Goal: Task Accomplishment & Management: Manage account settings

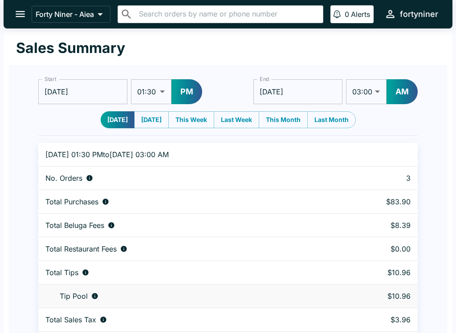
select select "01:30"
select select "03:00"
click at [16, 9] on icon "open drawer" at bounding box center [20, 14] width 12 height 12
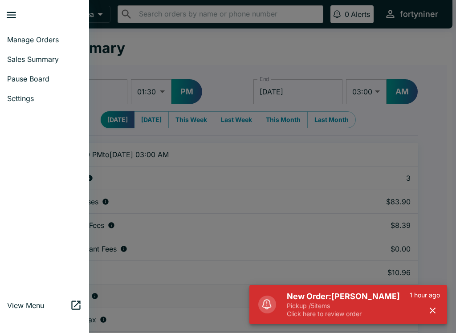
click at [18, 78] on span "Pause Board" at bounding box center [44, 78] width 75 height 9
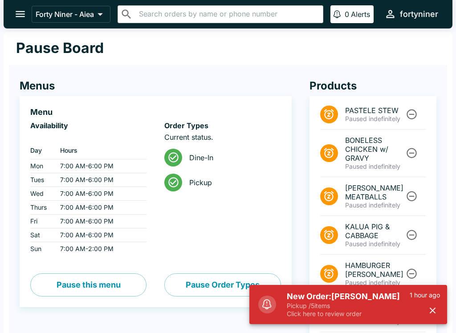
click at [428, 314] on icon "button" at bounding box center [432, 310] width 10 height 10
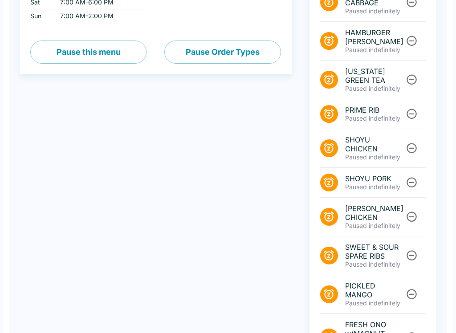
scroll to position [328, 0]
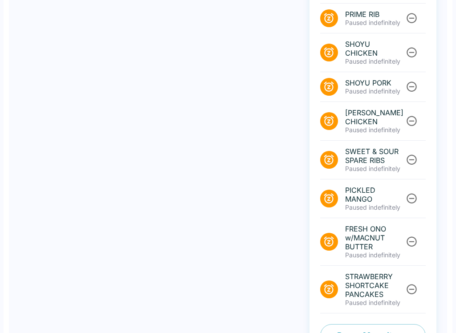
click at [361, 324] on button "Pause Menu Items" at bounding box center [372, 335] width 105 height 23
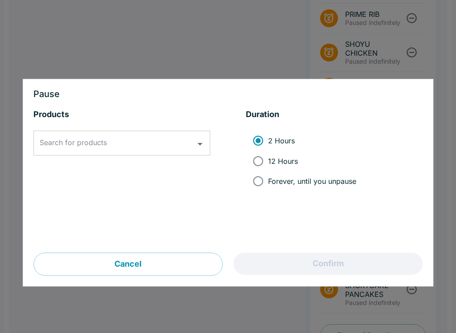
click at [118, 138] on input "Search for products" at bounding box center [114, 143] width 155 height 17
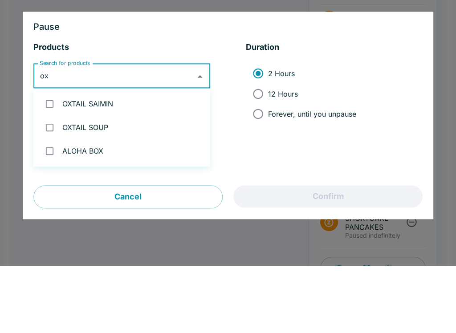
type input "oxt"
click at [46, 162] on input "checkbox" at bounding box center [49, 171] width 18 height 18
checkbox input "true"
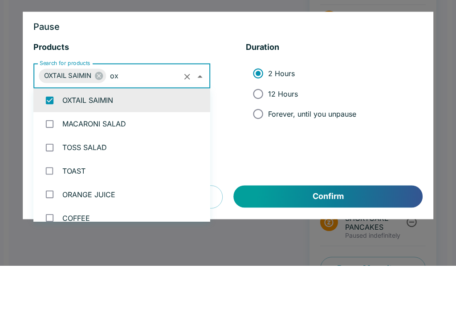
scroll to position [0, 0]
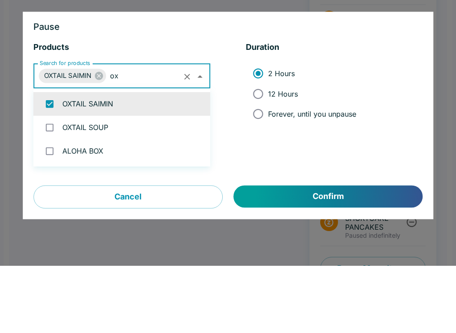
type input "oxt"
click at [51, 186] on input "checkbox" at bounding box center [49, 195] width 18 height 18
checkbox input "true"
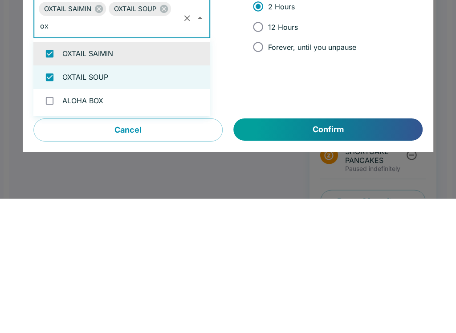
type input "ox"
click at [324, 253] on button "Confirm" at bounding box center [328, 264] width 189 height 22
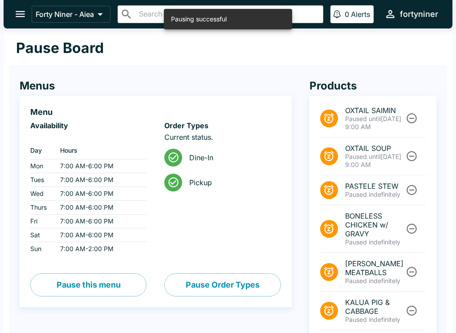
click at [24, 13] on icon "open drawer" at bounding box center [20, 14] width 12 height 12
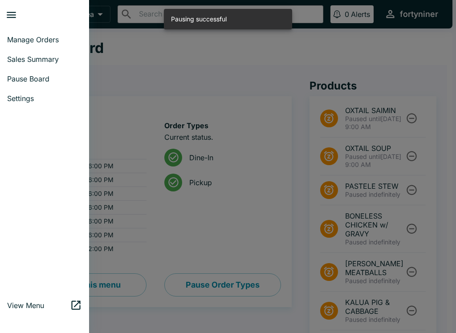
click at [24, 40] on span "Manage Orders" at bounding box center [44, 39] width 75 height 9
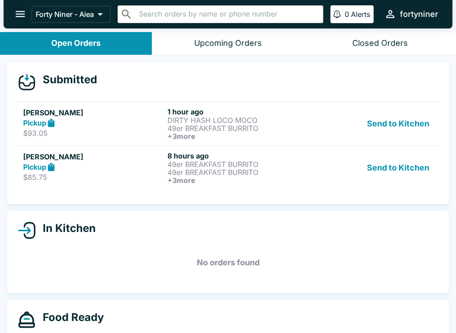
click at [188, 174] on p "49er BREAKFAST BURRITO" at bounding box center [237, 172] width 141 height 8
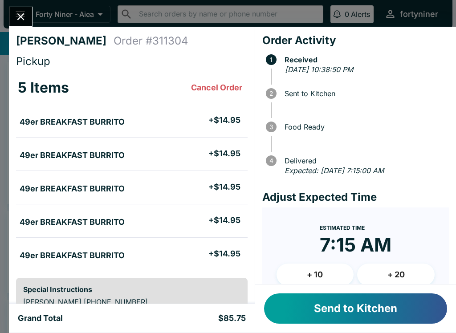
click at [313, 276] on button "+ 10" at bounding box center [314, 274] width 77 height 22
click at [337, 302] on button "Send to Kitchen" at bounding box center [355, 308] width 183 height 30
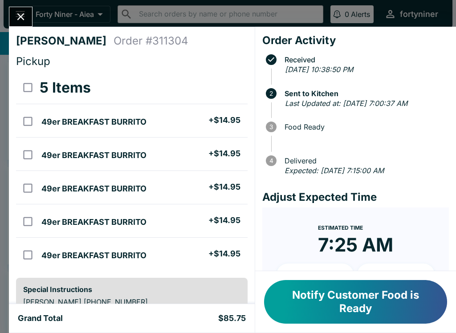
scroll to position [0, 0]
click at [19, 14] on icon "Close" at bounding box center [21, 17] width 12 height 12
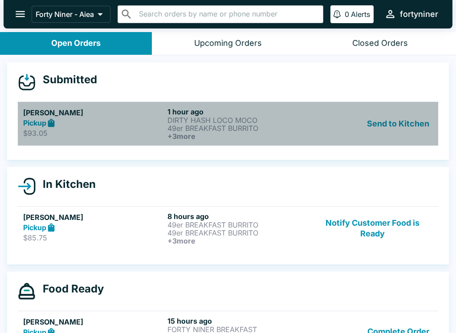
click at [48, 118] on icon at bounding box center [51, 123] width 10 height 10
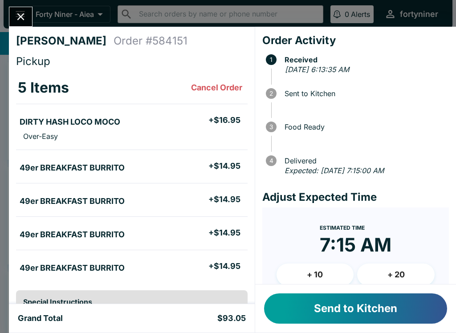
click at [19, 14] on icon "Close" at bounding box center [21, 17] width 12 height 12
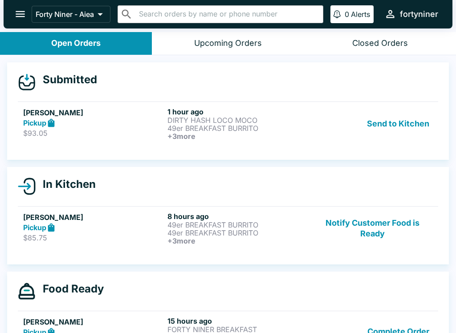
click at [141, 228] on div "Pickup" at bounding box center [93, 227] width 141 height 10
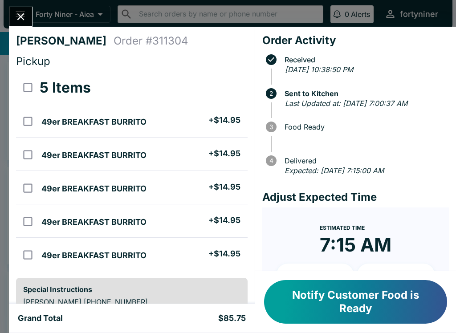
scroll to position [0, 0]
click at [22, 16] on icon "Close" at bounding box center [20, 16] width 7 height 7
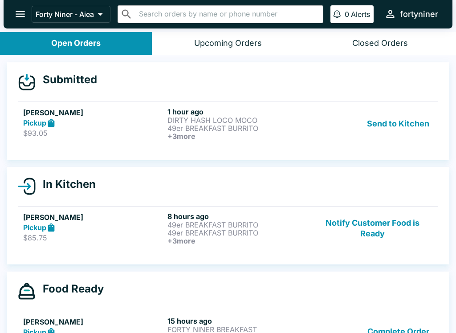
click at [86, 129] on p "$93.05" at bounding box center [93, 133] width 141 height 9
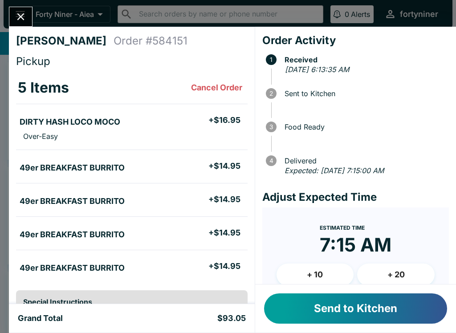
click at [309, 276] on button "+ 10" at bounding box center [314, 274] width 77 height 22
click at [315, 306] on button "Send to Kitchen" at bounding box center [355, 308] width 183 height 30
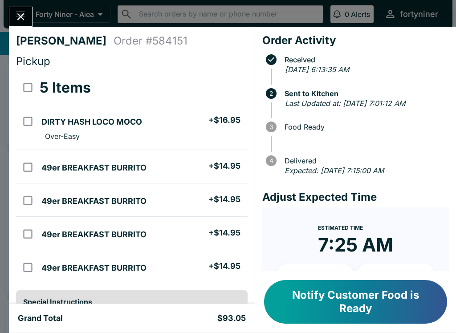
click at [18, 12] on icon "Close" at bounding box center [21, 17] width 12 height 12
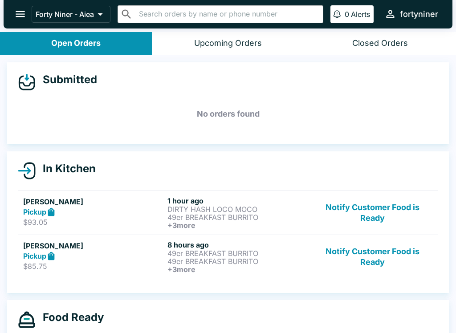
click at [180, 254] on p "49er BREAKFAST BURRITO" at bounding box center [237, 253] width 141 height 8
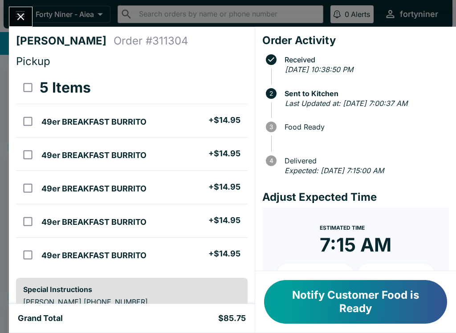
click at [25, 16] on icon "Close" at bounding box center [21, 17] width 12 height 12
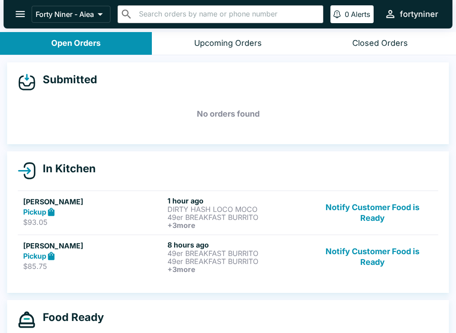
click at [91, 213] on div "Pickup" at bounding box center [93, 212] width 141 height 10
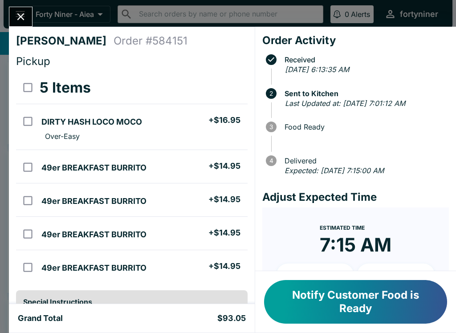
click at [23, 11] on icon "Close" at bounding box center [21, 17] width 12 height 12
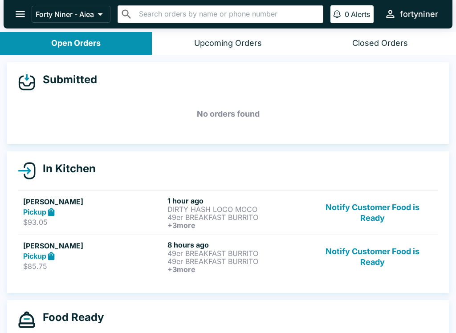
click at [366, 211] on button "Notify Customer Food is Ready" at bounding box center [372, 212] width 121 height 33
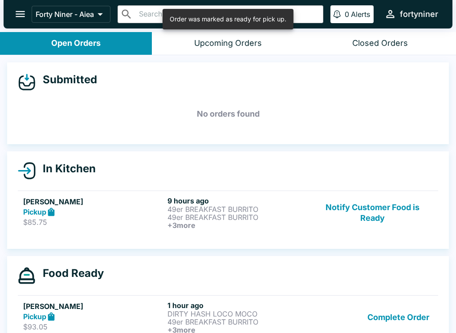
click at [368, 214] on button "Notify Customer Food is Ready" at bounding box center [372, 212] width 121 height 33
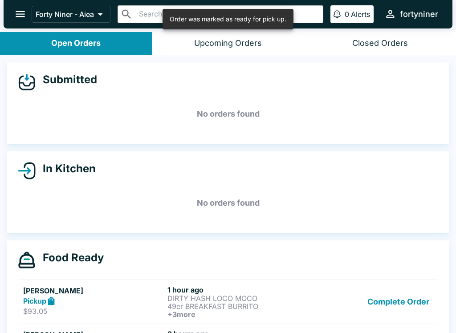
click at [383, 301] on button "Complete Order" at bounding box center [398, 301] width 69 height 33
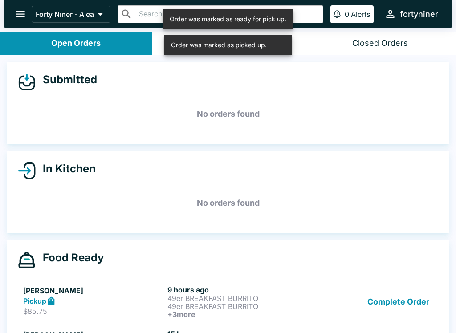
click at [382, 304] on button "Complete Order" at bounding box center [398, 301] width 69 height 33
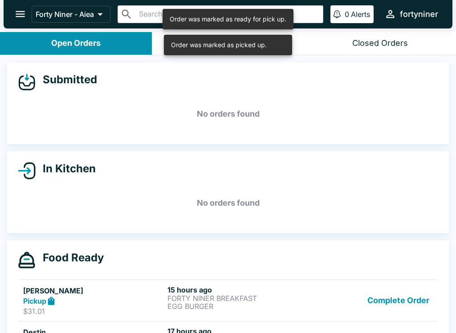
click at [381, 299] on button "Complete Order" at bounding box center [398, 300] width 69 height 31
click at [385, 298] on button "Complete Order" at bounding box center [398, 300] width 69 height 31
click at [389, 301] on button "Complete Order" at bounding box center [398, 300] width 69 height 31
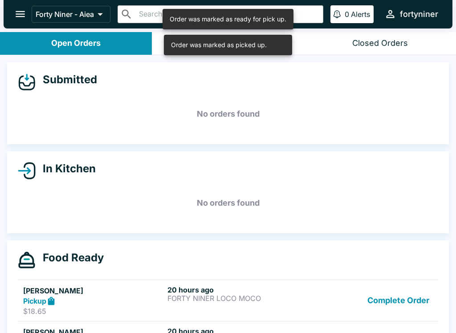
click at [392, 294] on button "Complete Order" at bounding box center [398, 300] width 69 height 31
click at [399, 298] on button "Complete Order" at bounding box center [398, 300] width 69 height 31
click at [399, 298] on link "[PERSON_NAME] $48.51 21 hours ago SMOKED MEAT WITH EGGS HOMEMADE CHORIZO HASH &…" at bounding box center [228, 300] width 420 height 42
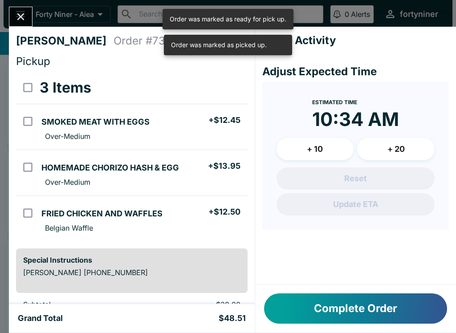
click at [395, 301] on button "Complete Order" at bounding box center [355, 308] width 183 height 30
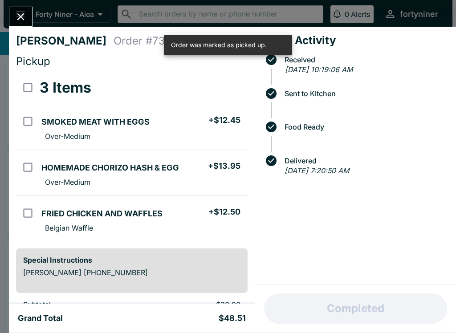
click at [399, 300] on div "Completed" at bounding box center [355, 308] width 201 height 48
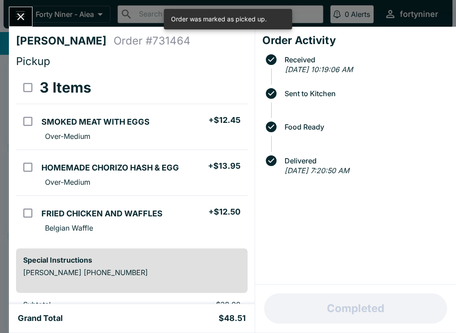
click at [24, 14] on icon "Close" at bounding box center [21, 17] width 12 height 12
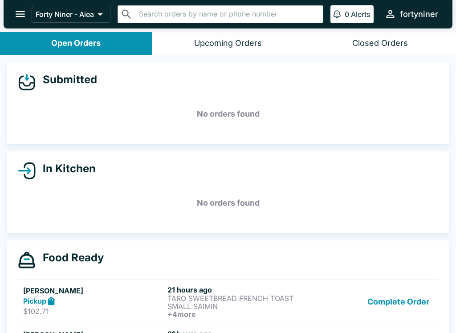
click at [387, 304] on button "Complete Order" at bounding box center [398, 301] width 69 height 33
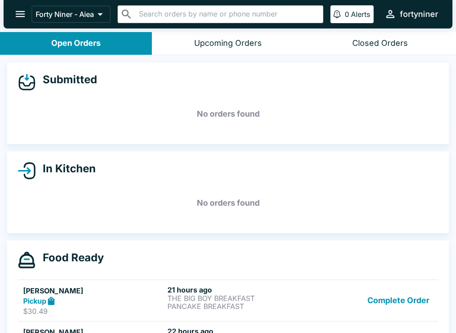
click at [387, 304] on button "Complete Order" at bounding box center [398, 300] width 69 height 31
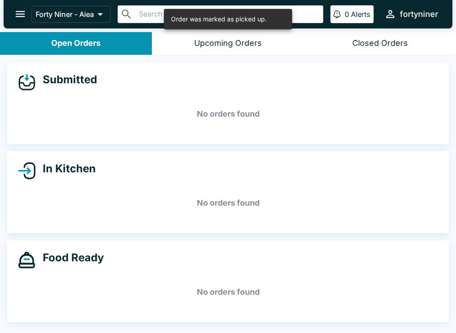
click at [391, 300] on h5 "No orders found" at bounding box center [228, 292] width 420 height 32
click at [396, 301] on h5 "No orders found" at bounding box center [228, 292] width 420 height 32
click at [21, 17] on icon "open drawer" at bounding box center [20, 14] width 12 height 12
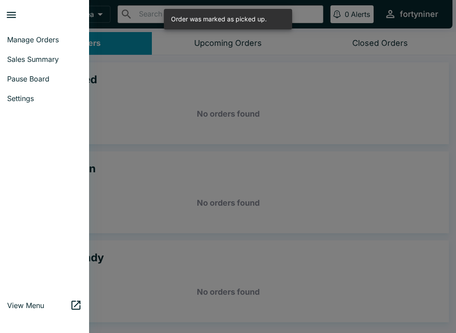
click at [18, 62] on span "Sales Summary" at bounding box center [44, 59] width 75 height 9
select select "03:00"
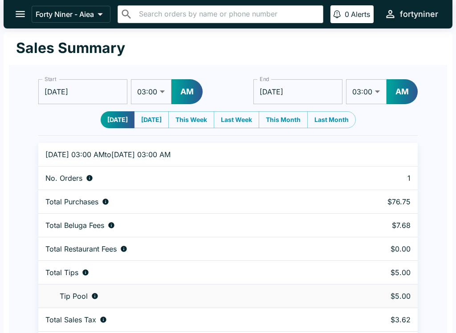
click at [23, 15] on icon "open drawer" at bounding box center [20, 14] width 12 height 12
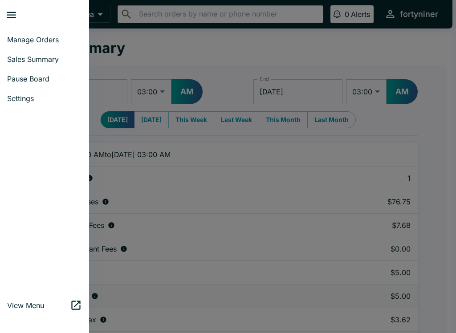
click at [20, 44] on link "Manage Orders" at bounding box center [44, 40] width 89 height 20
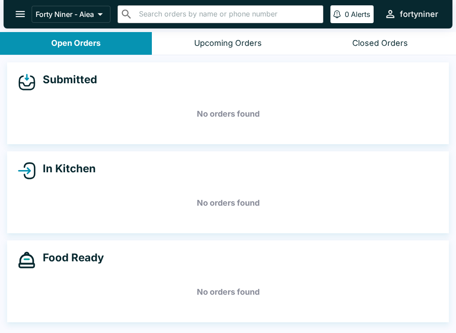
click at [365, 37] on button "Closed Orders" at bounding box center [380, 43] width 152 height 23
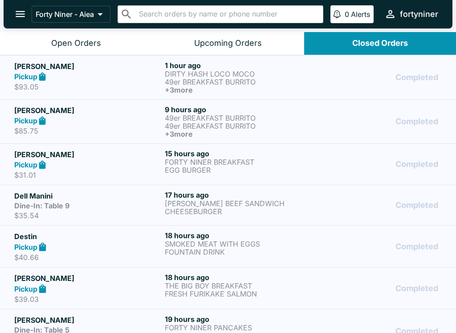
click at [47, 38] on button "Open Orders" at bounding box center [76, 43] width 152 height 23
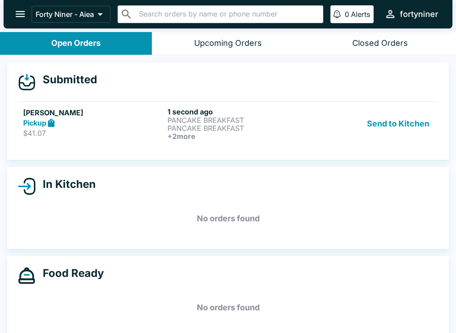
click at [171, 132] on h6 "+ 2 more" at bounding box center [237, 136] width 141 height 8
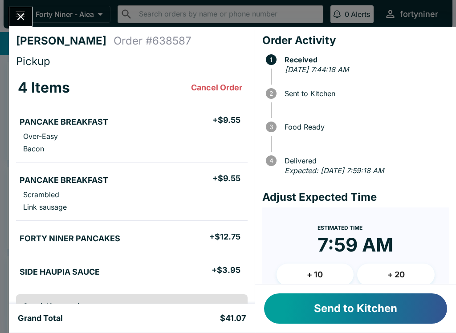
click at [308, 277] on button "+ 10" at bounding box center [314, 274] width 77 height 22
click at [329, 297] on button "Send to Kitchen" at bounding box center [355, 308] width 183 height 30
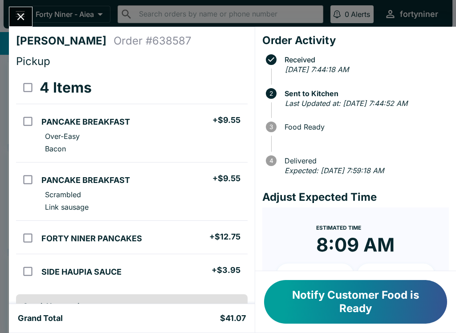
click at [24, 11] on icon "Close" at bounding box center [21, 17] width 12 height 12
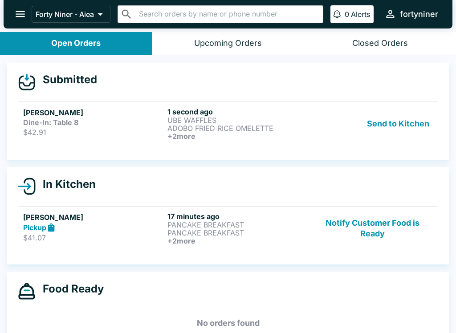
click at [172, 134] on h6 "+ 2 more" at bounding box center [237, 136] width 141 height 8
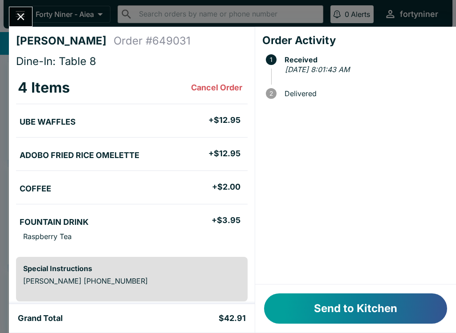
click at [310, 308] on button "Send to Kitchen" at bounding box center [355, 308] width 183 height 30
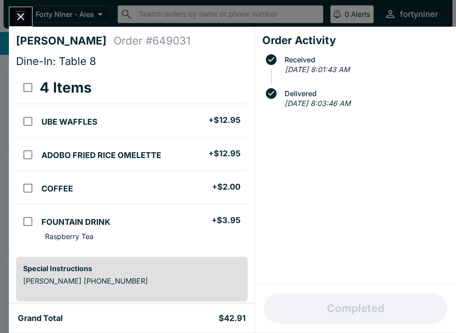
click at [19, 8] on button "Close" at bounding box center [20, 16] width 23 height 19
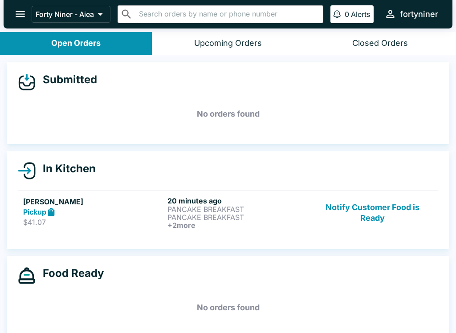
click at [367, 196] on button "Notify Customer Food is Ready" at bounding box center [372, 212] width 121 height 33
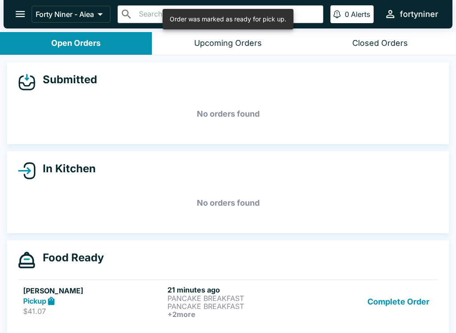
click at [386, 305] on button "Complete Order" at bounding box center [398, 301] width 69 height 33
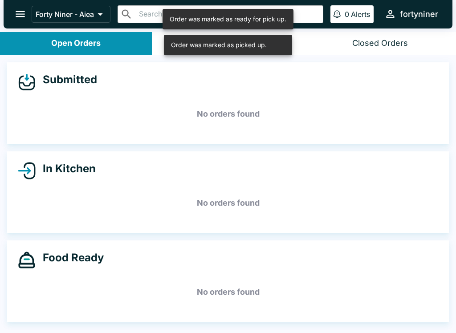
click at [16, 12] on icon "open drawer" at bounding box center [20, 14] width 12 height 12
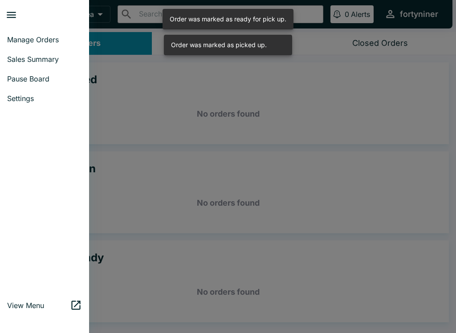
click at [11, 55] on span "Sales Summary" at bounding box center [44, 59] width 75 height 9
select select "03:00"
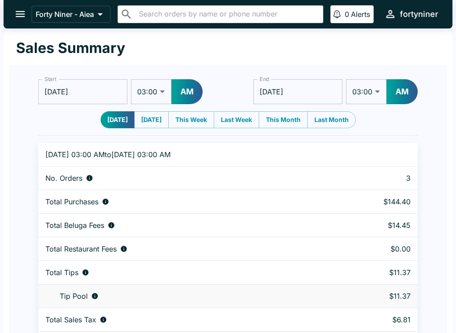
click at [22, 12] on icon "open drawer" at bounding box center [20, 14] width 12 height 12
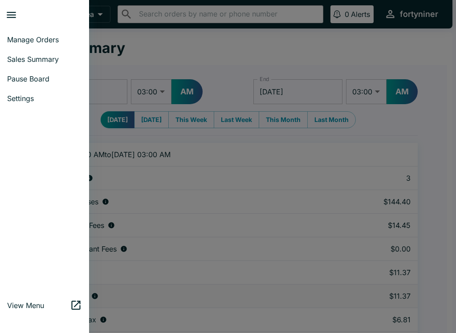
click at [41, 34] on link "Manage Orders" at bounding box center [44, 40] width 89 height 20
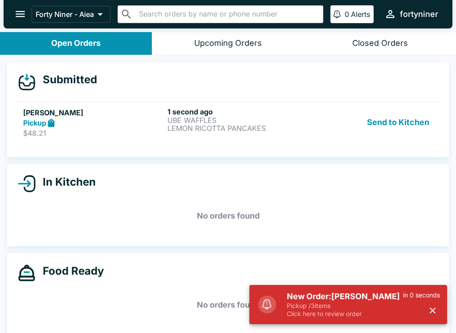
click at [63, 131] on p "$48.21" at bounding box center [93, 133] width 141 height 9
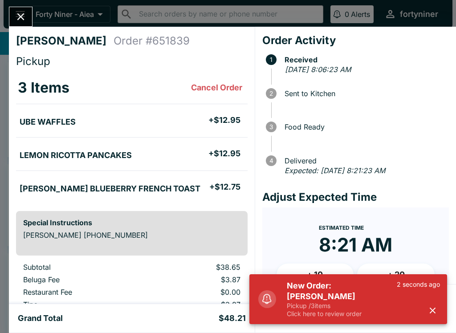
click at [431, 305] on button "button" at bounding box center [432, 310] width 15 height 15
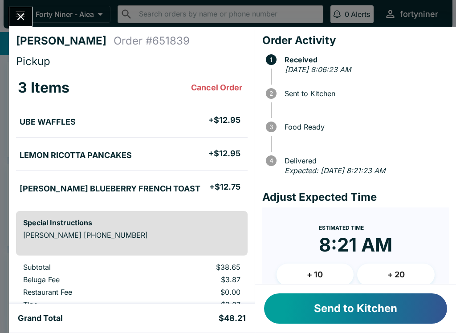
click at [336, 303] on button "Send to Kitchen" at bounding box center [355, 308] width 183 height 30
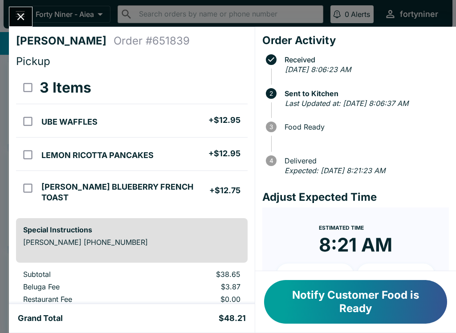
click at [16, 14] on icon "Close" at bounding box center [21, 17] width 12 height 12
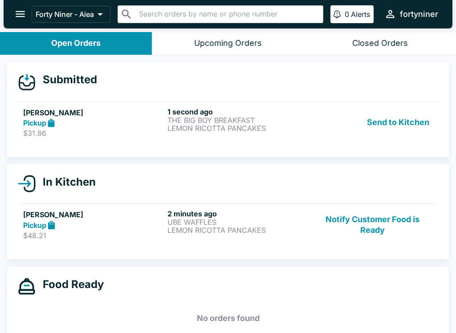
click at [174, 119] on p "THE BIG BOY BREAKFAST" at bounding box center [237, 120] width 141 height 8
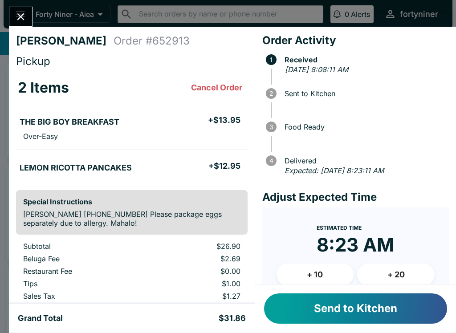
click at [307, 273] on button "+ 10" at bounding box center [314, 274] width 77 height 22
click at [335, 311] on button "Send to Kitchen" at bounding box center [355, 308] width 183 height 30
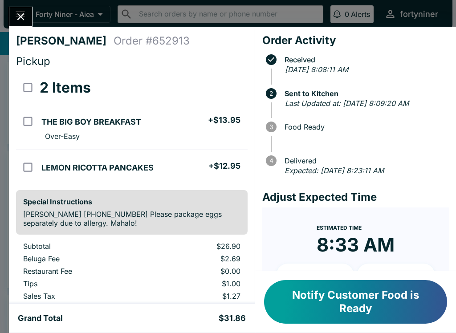
click at [17, 15] on icon "Close" at bounding box center [21, 17] width 12 height 12
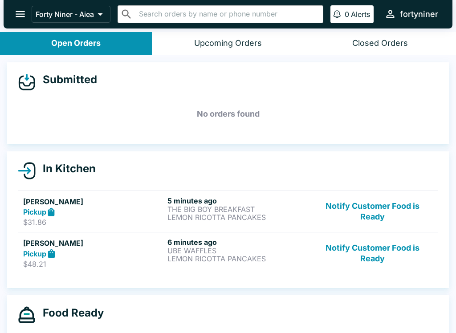
click at [378, 205] on button "Notify Customer Food is Ready" at bounding box center [372, 211] width 121 height 31
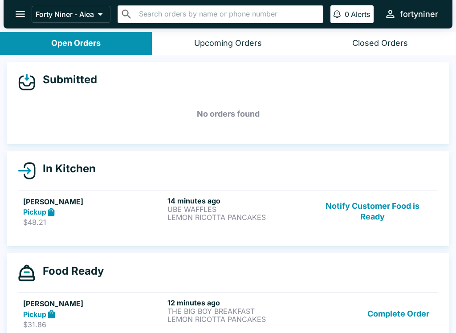
click at [351, 202] on button "Notify Customer Food is Ready" at bounding box center [372, 211] width 121 height 31
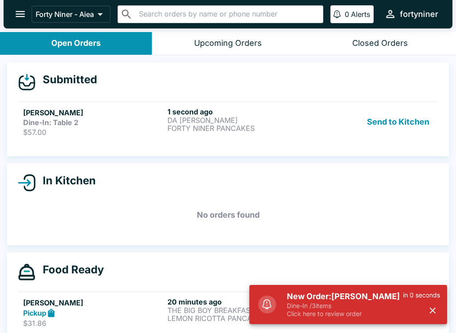
click at [141, 131] on p "$57.00" at bounding box center [93, 132] width 141 height 9
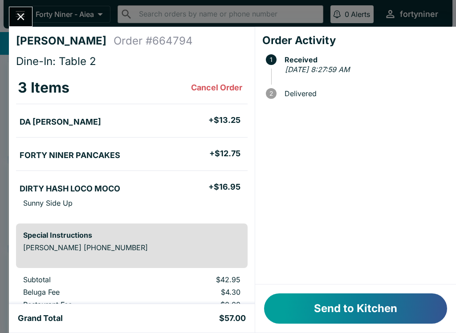
click at [341, 302] on button "Send to Kitchen" at bounding box center [355, 308] width 183 height 30
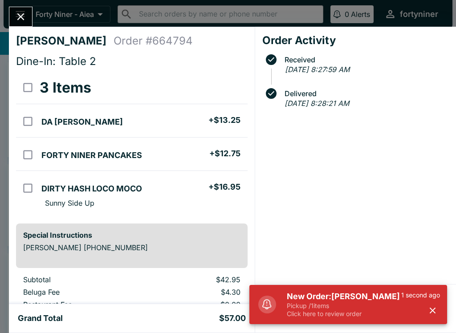
click at [21, 15] on icon "Close" at bounding box center [21, 17] width 12 height 12
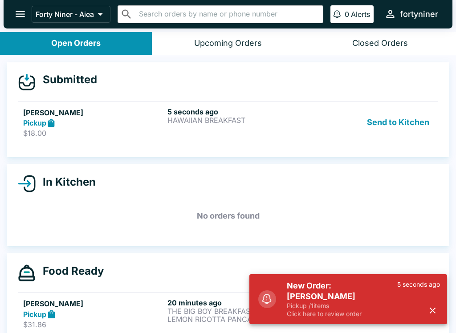
click at [430, 306] on icon "button" at bounding box center [432, 310] width 10 height 10
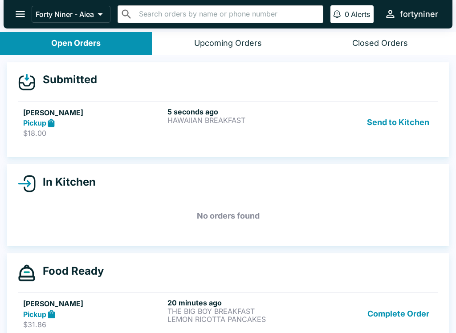
click at [172, 120] on p "HAWAIIAN BREAKFAST" at bounding box center [237, 120] width 141 height 8
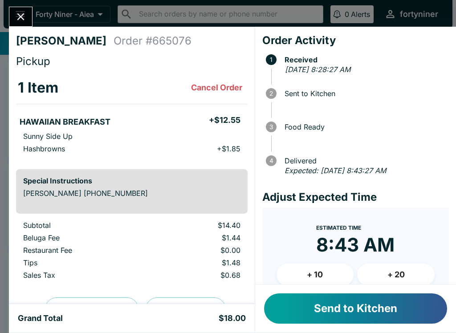
click at [310, 303] on button "Send to Kitchen" at bounding box center [355, 308] width 183 height 30
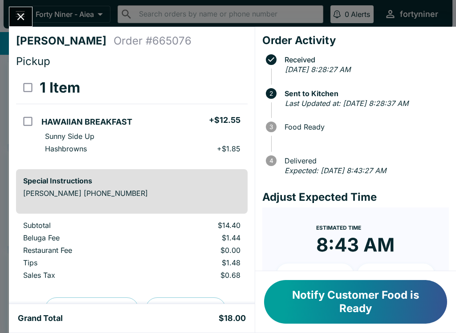
click at [13, 19] on button "Close" at bounding box center [20, 16] width 23 height 19
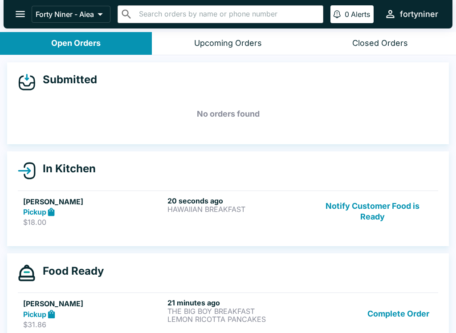
click at [371, 211] on button "Notify Customer Food is Ready" at bounding box center [372, 211] width 121 height 31
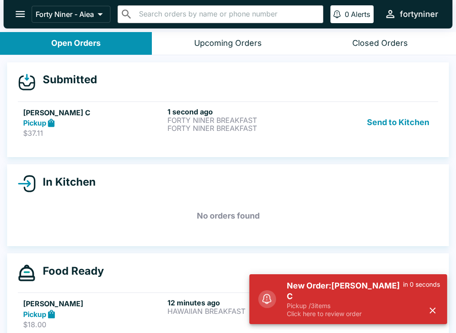
click at [242, 106] on link "[PERSON_NAME] C Pickup $37.11 1 second ago FORTY NINER BREAKFAST FORTY NINER BR…" at bounding box center [228, 122] width 420 height 42
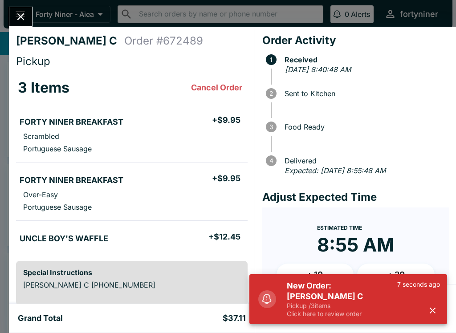
click at [437, 304] on button "button" at bounding box center [432, 310] width 15 height 15
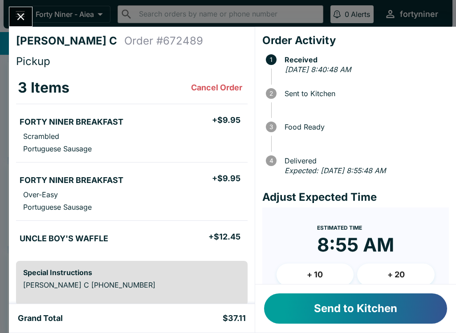
click at [344, 294] on button "Send to Kitchen" at bounding box center [355, 308] width 183 height 30
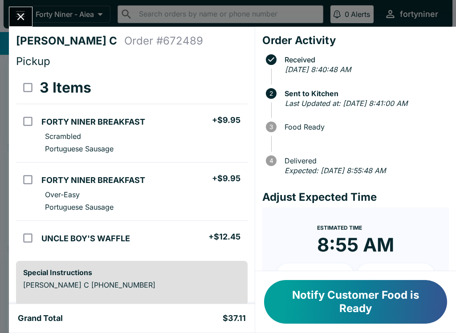
click at [12, 4] on div "[PERSON_NAME] C Order # 672489 Pickup 3 Items FORTY NINER BREAKFAST + $9.95 Scr…" at bounding box center [228, 166] width 456 height 333
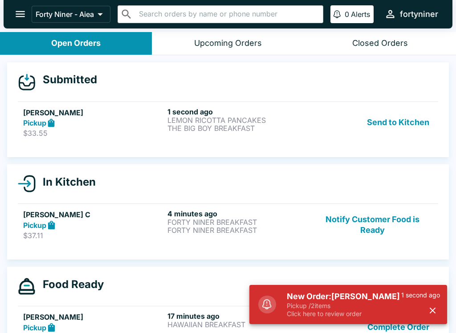
click at [265, 112] on h6 "1 second ago" at bounding box center [237, 111] width 141 height 9
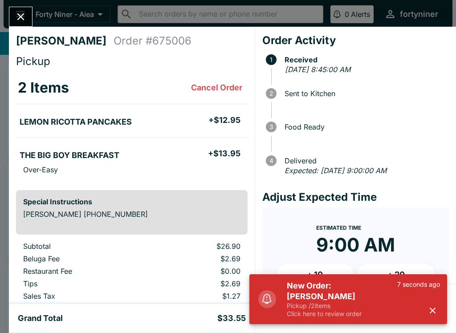
click at [432, 316] on button "button" at bounding box center [432, 310] width 15 height 15
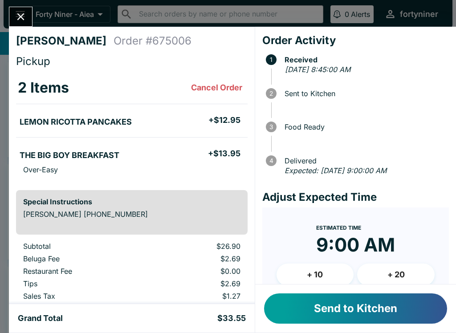
click at [412, 307] on button "Send to Kitchen" at bounding box center [355, 308] width 183 height 30
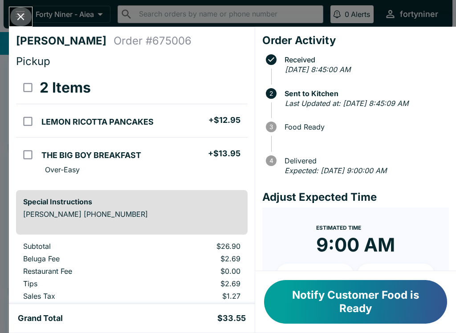
click at [21, 8] on button "Close" at bounding box center [20, 16] width 23 height 19
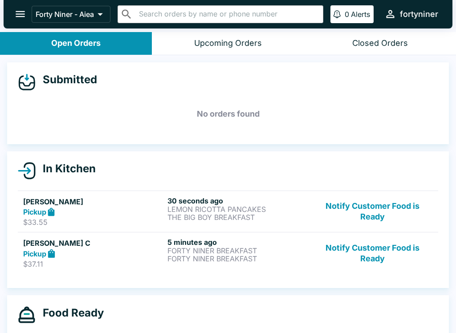
click at [367, 253] on button "Notify Customer Food is Ready" at bounding box center [372, 253] width 121 height 31
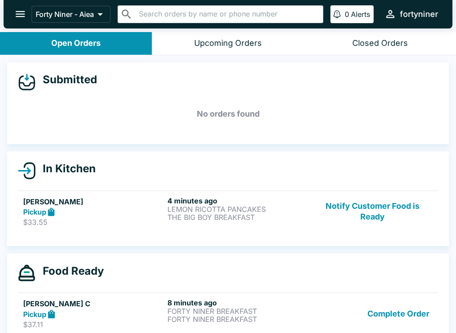
click at [383, 217] on button "Notify Customer Food is Ready" at bounding box center [372, 211] width 121 height 31
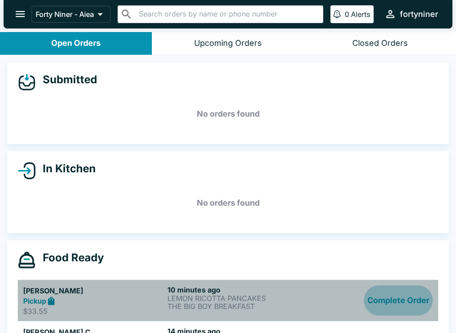
click at [405, 304] on button "Complete Order" at bounding box center [398, 300] width 69 height 31
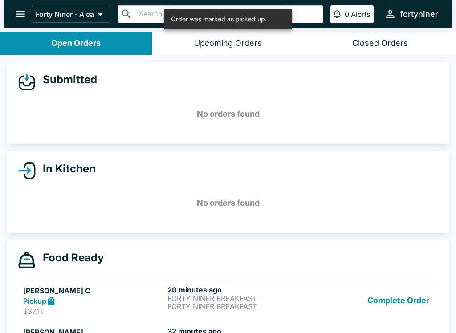
click at [385, 306] on button "Complete Order" at bounding box center [398, 300] width 69 height 31
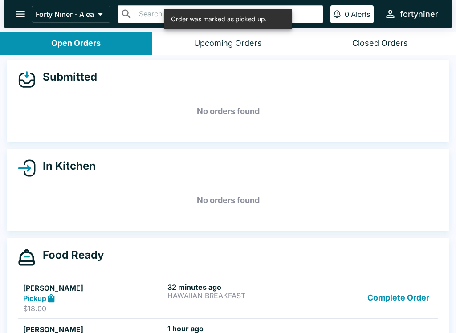
scroll to position [4, 0]
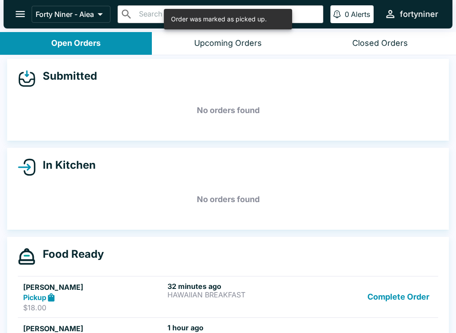
click at [403, 293] on button "Complete Order" at bounding box center [398, 297] width 69 height 31
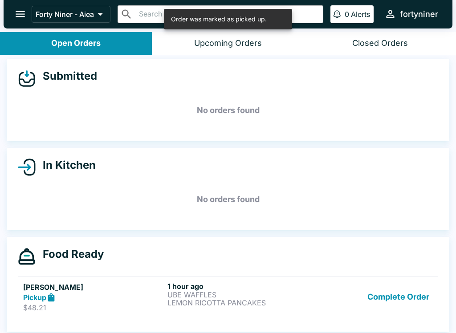
click at [399, 298] on button "Complete Order" at bounding box center [398, 297] width 69 height 31
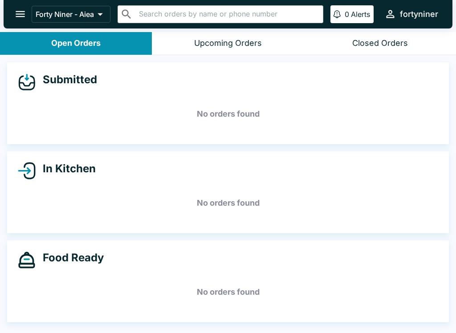
click at [26, 13] on icon "open drawer" at bounding box center [20, 14] width 12 height 12
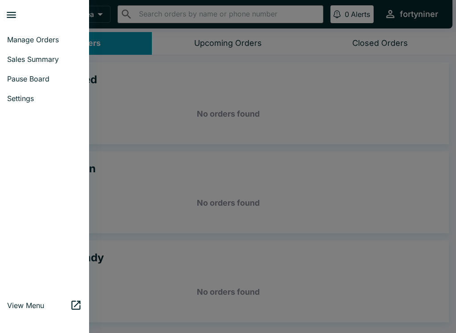
click at [41, 65] on link "Sales Summary" at bounding box center [44, 59] width 89 height 20
select select "03:00"
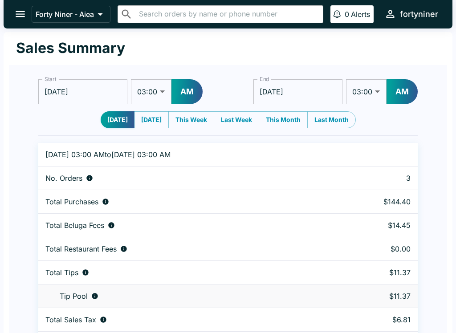
click at [14, 8] on icon "open drawer" at bounding box center [20, 14] width 12 height 12
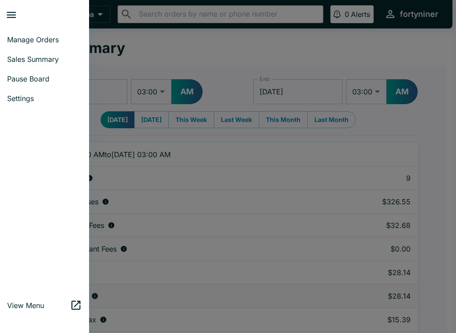
click at [44, 75] on span "Pause Board" at bounding box center [44, 78] width 75 height 9
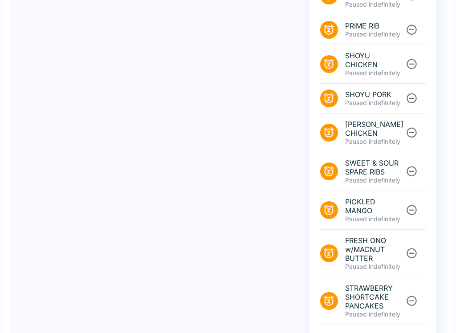
scroll to position [328, 0]
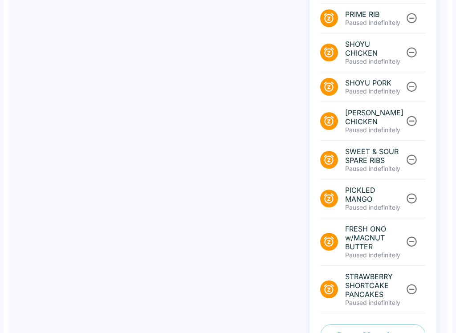
click at [328, 324] on button "Pause Menu Items" at bounding box center [372, 335] width 105 height 23
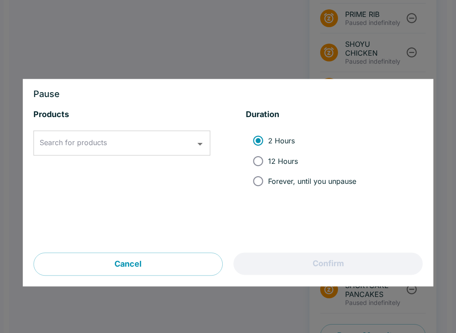
click at [253, 160] on input "12 Hours" at bounding box center [258, 161] width 20 height 20
radio input "true"
click at [138, 144] on input "Search for products" at bounding box center [114, 143] width 155 height 17
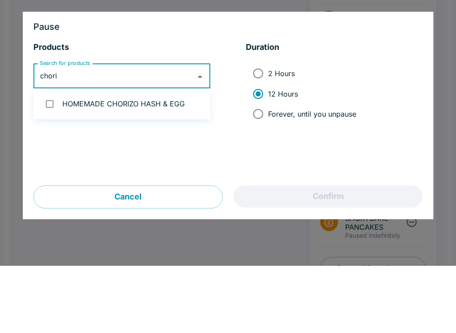
type input "choriz"
click at [144, 159] on li "HOMEMADE CHORIZO HASH & EGG" at bounding box center [121, 171] width 177 height 24
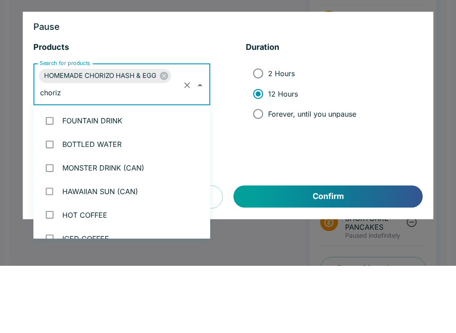
checkbox input "true"
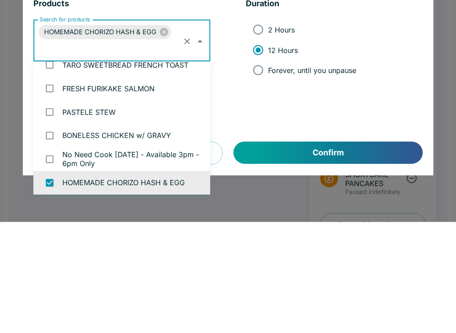
click at [319, 253] on button "Confirm" at bounding box center [328, 264] width 189 height 22
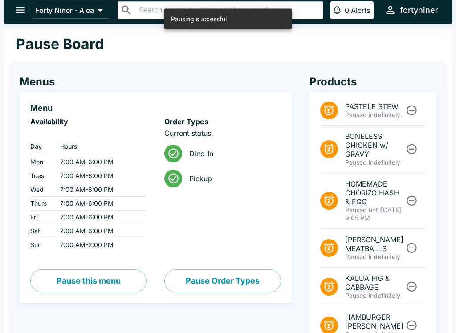
scroll to position [0, 0]
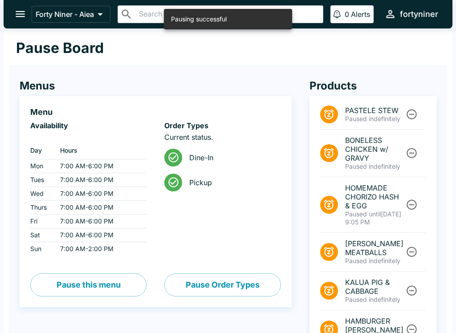
click at [27, 17] on button "open drawer" at bounding box center [20, 14] width 23 height 23
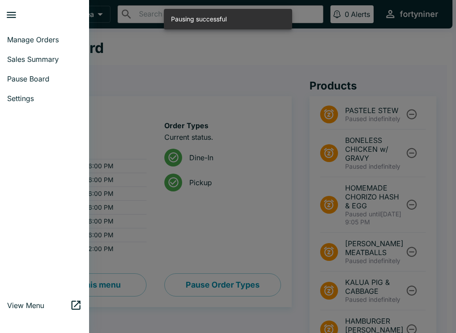
click at [58, 42] on span "Manage Orders" at bounding box center [44, 39] width 75 height 9
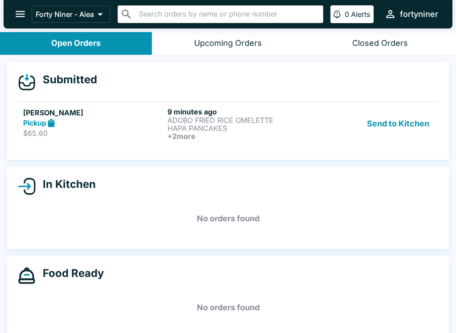
click at [187, 151] on div "Submitted [PERSON_NAME] Pickup $65.60 9 minutes ago ADOBO FRIED RICE OMELETTE H…" at bounding box center [227, 110] width 441 height 97
click at [193, 125] on p "HAPA PANCAKES" at bounding box center [237, 128] width 141 height 8
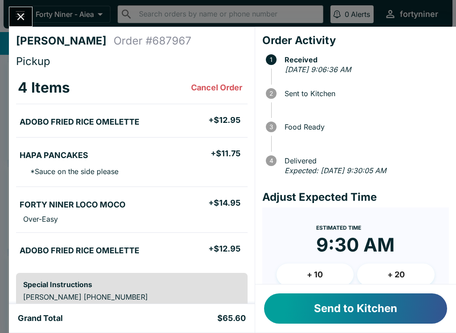
click at [316, 283] on button "+ 10" at bounding box center [314, 274] width 77 height 22
click at [347, 303] on button "Send to Kitchen" at bounding box center [355, 308] width 183 height 30
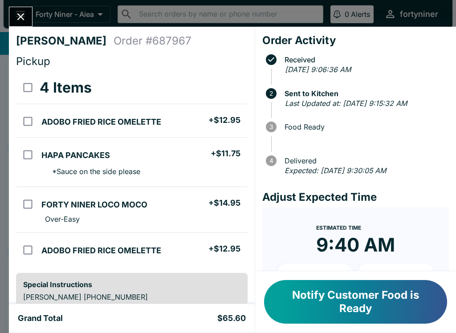
click at [26, 9] on button "Close" at bounding box center [20, 16] width 23 height 19
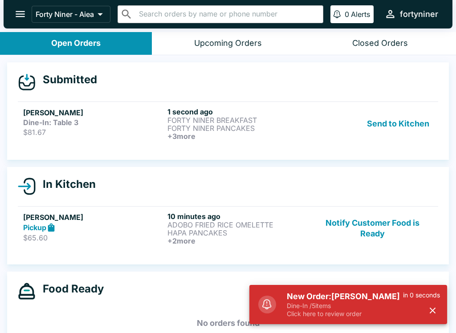
click at [270, 129] on p "FORTY NINER PANCAKES" at bounding box center [237, 128] width 141 height 8
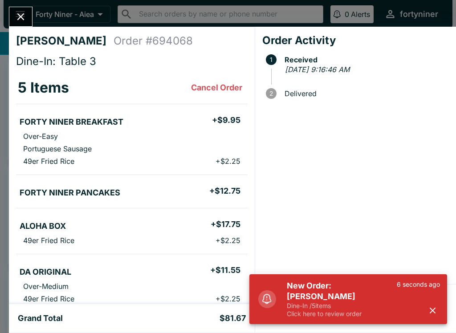
click at [432, 314] on icon "button" at bounding box center [432, 310] width 10 height 10
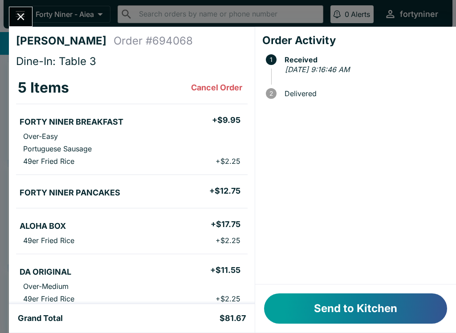
click at [413, 313] on button "Send to Kitchen" at bounding box center [355, 308] width 183 height 30
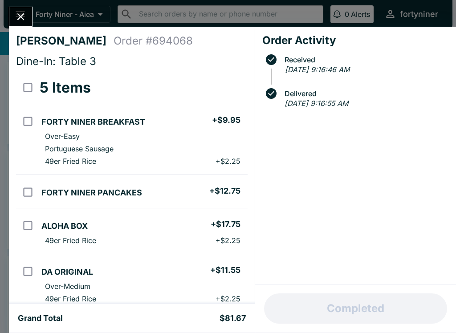
click at [29, 5] on div "[PERSON_NAME] Order # 694068 Dine-In: Table 3 5 Items FORTY NINER BREAKFAST + $…" at bounding box center [228, 166] width 456 height 333
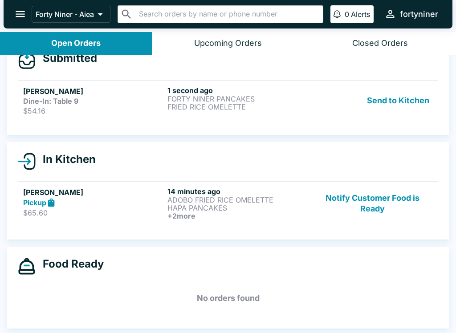
scroll to position [22, 0]
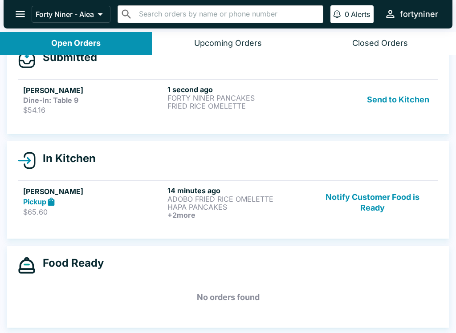
click at [148, 90] on h5 "[PERSON_NAME]" at bounding box center [93, 90] width 141 height 11
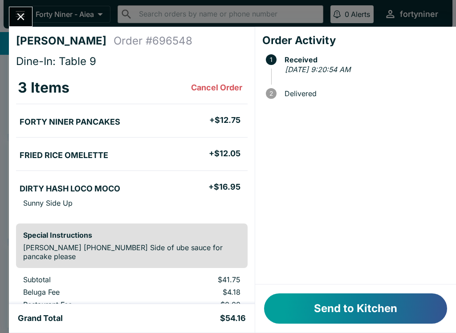
click at [297, 303] on button "Send to Kitchen" at bounding box center [355, 308] width 183 height 30
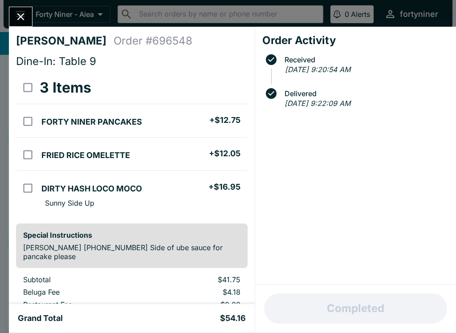
click at [18, 14] on icon "Close" at bounding box center [20, 16] width 7 height 7
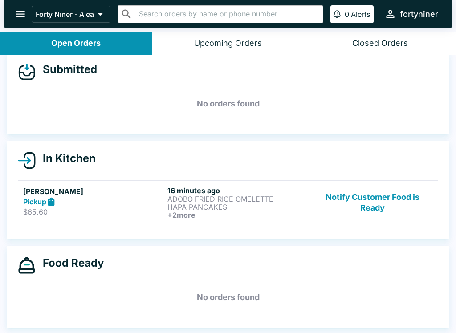
click at [379, 198] on button "Notify Customer Food is Ready" at bounding box center [372, 202] width 121 height 33
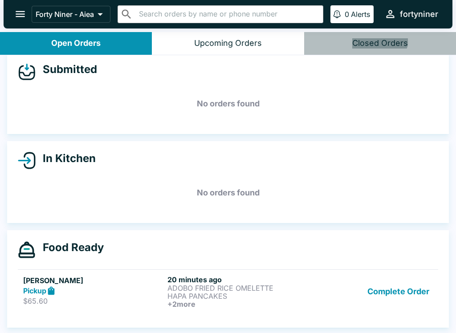
click at [373, 36] on button "Closed Orders" at bounding box center [380, 43] width 152 height 23
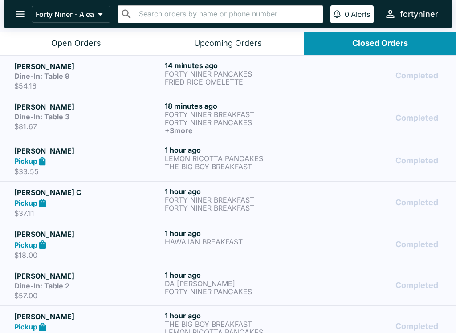
click at [125, 73] on div "Dine-In: Table 9" at bounding box center [87, 76] width 147 height 9
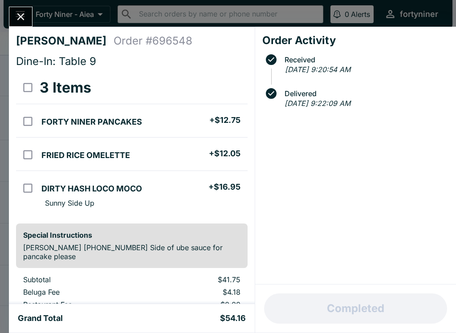
click at [23, 18] on icon "Close" at bounding box center [21, 17] width 12 height 12
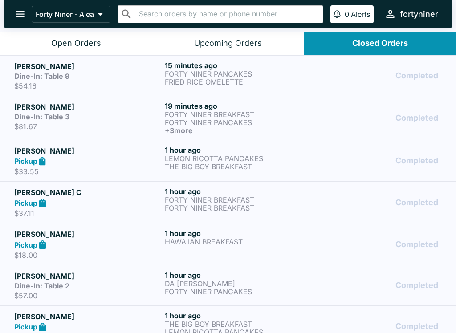
click at [113, 45] on button "Open Orders" at bounding box center [76, 43] width 152 height 23
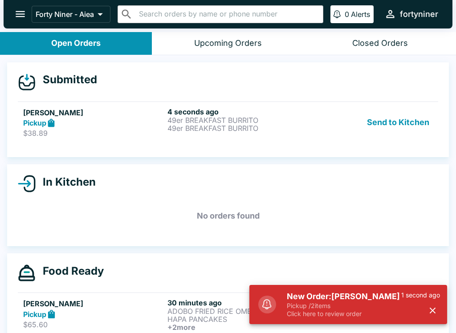
click at [203, 111] on h6 "4 seconds ago" at bounding box center [237, 111] width 141 height 9
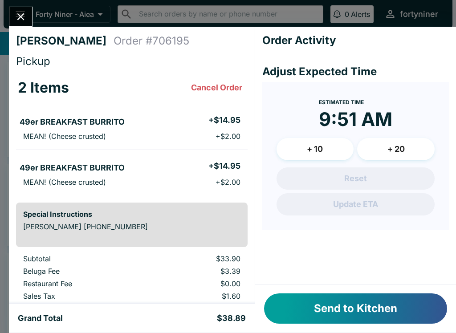
click at [219, 132] on li "MEAN! (Cheese crusted) + $2.00" at bounding box center [131, 136] width 231 height 12
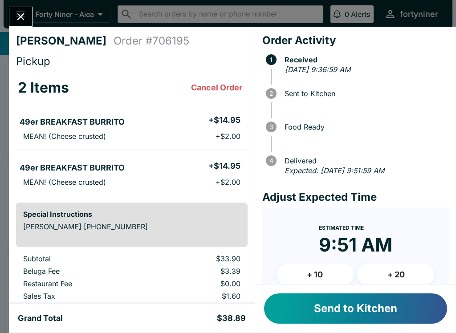
click at [373, 309] on button "Send to Kitchen" at bounding box center [355, 308] width 183 height 30
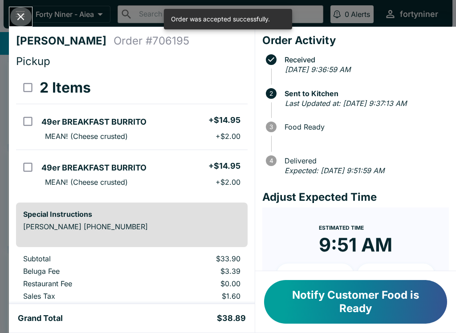
click at [18, 14] on icon "Close" at bounding box center [20, 16] width 7 height 7
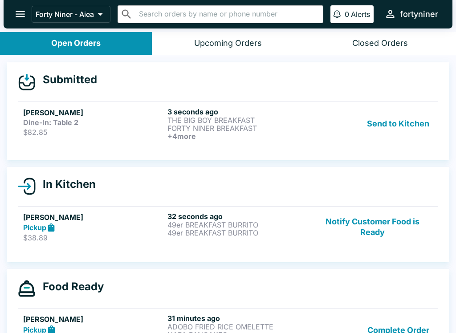
click at [263, 126] on p "FORTY NINER BREAKFAST" at bounding box center [237, 128] width 141 height 8
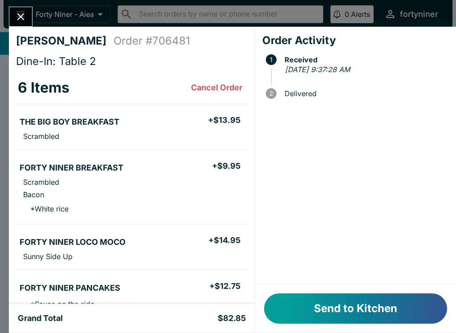
click at [305, 300] on button "Send to Kitchen" at bounding box center [355, 308] width 183 height 30
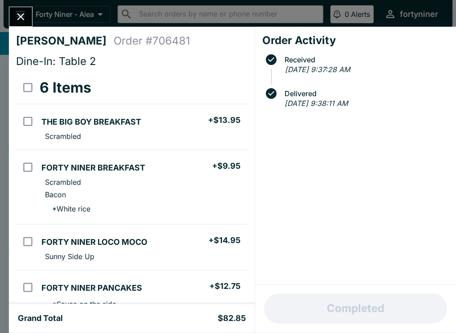
click at [27, 18] on icon "Close" at bounding box center [21, 17] width 12 height 12
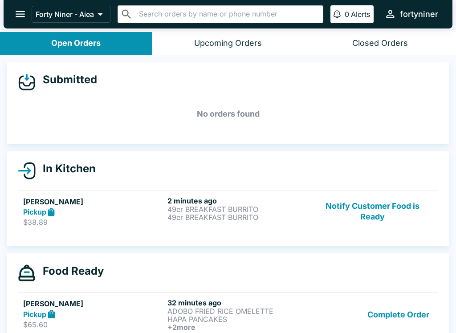
click at [386, 216] on button "Notify Customer Food is Ready" at bounding box center [372, 211] width 121 height 31
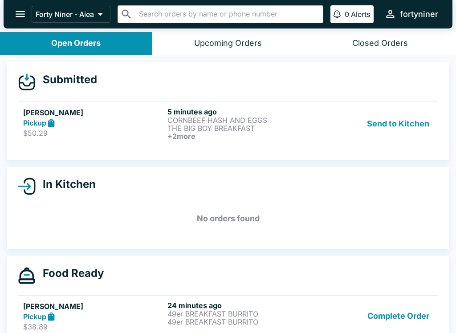
click at [60, 110] on h5 "[PERSON_NAME]" at bounding box center [93, 112] width 141 height 11
click at [182, 123] on p "CORNBEEF HASH AND EGGS" at bounding box center [237, 120] width 141 height 8
click at [112, 124] on div "Pickup" at bounding box center [93, 123] width 141 height 10
click at [247, 125] on p "THE BIG BOY BREAKFAST" at bounding box center [237, 128] width 141 height 8
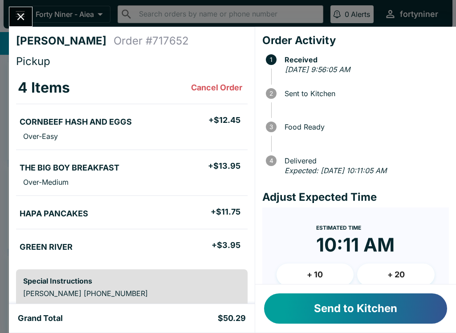
click at [311, 309] on button "Send to Kitchen" at bounding box center [355, 308] width 183 height 30
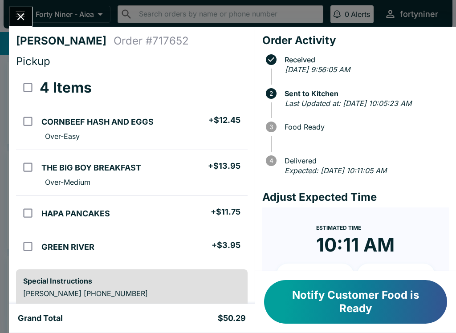
click at [16, 12] on icon "Close" at bounding box center [21, 17] width 12 height 12
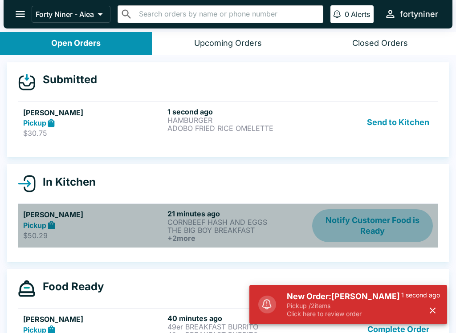
click at [384, 225] on button "Notify Customer Food is Ready" at bounding box center [372, 225] width 121 height 33
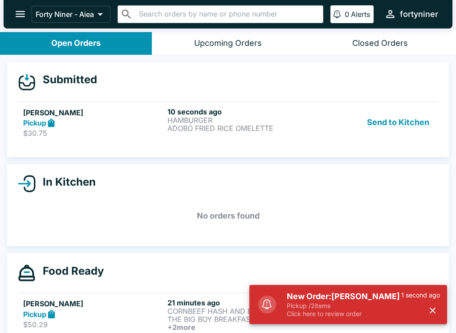
click at [210, 126] on p "ADOBO FRIED RICE OMELETTE" at bounding box center [237, 128] width 141 height 8
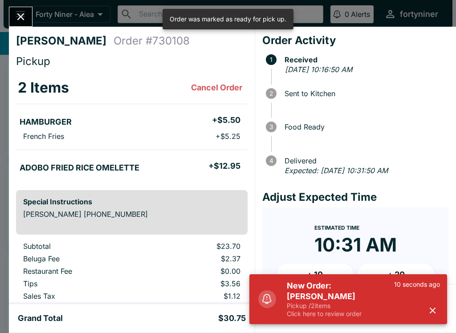
click at [426, 315] on div "10 seconds ago" at bounding box center [417, 298] width 46 height 37
click at [429, 305] on icon "button" at bounding box center [432, 310] width 10 height 10
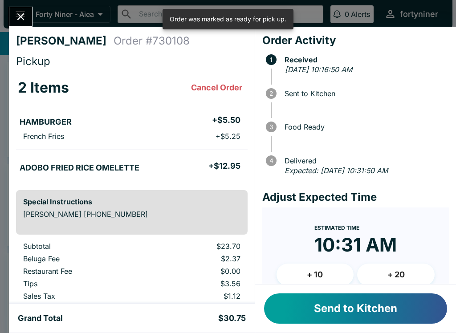
click at [395, 307] on button "Send to Kitchen" at bounding box center [355, 308] width 183 height 30
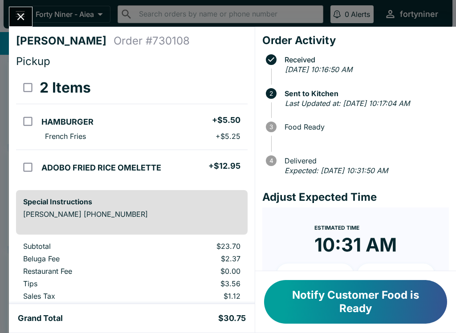
click at [9, 16] on button "Close" at bounding box center [20, 16] width 23 height 19
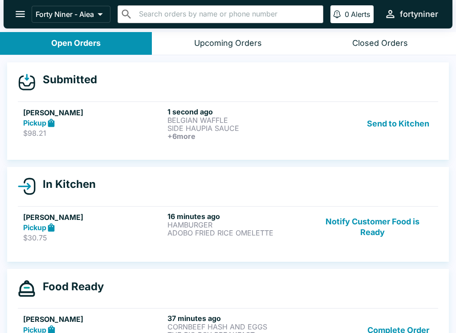
click at [190, 99] on ul "[PERSON_NAME] Pickup $98.21 1 second ago BELGIAN WAFFLE SIDE HAUPIA SAUCE + 6 m…" at bounding box center [228, 123] width 420 height 51
click at [143, 138] on div "[PERSON_NAME] Pickup $98.21" at bounding box center [93, 123] width 141 height 33
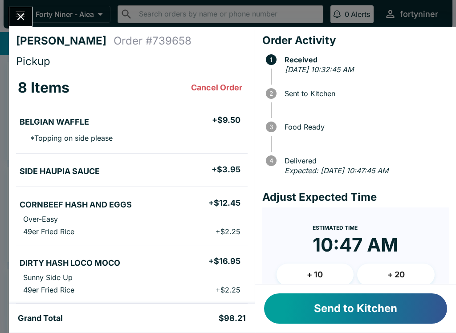
click at [309, 277] on button "+ 10" at bounding box center [314, 274] width 77 height 22
click at [327, 306] on button "Send to Kitchen" at bounding box center [355, 308] width 183 height 30
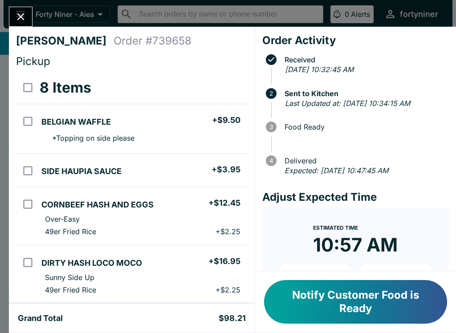
click at [18, 14] on icon "Close" at bounding box center [20, 16] width 7 height 7
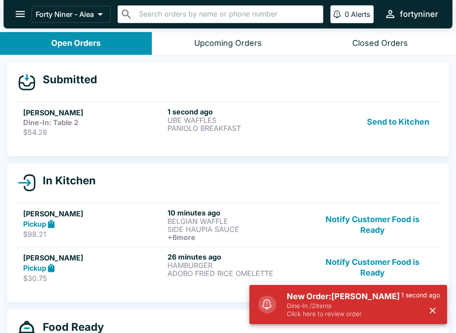
click at [160, 117] on h5 "[PERSON_NAME]" at bounding box center [93, 112] width 141 height 11
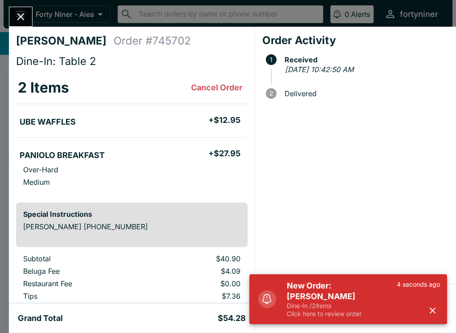
click at [428, 311] on icon "button" at bounding box center [432, 310] width 10 height 10
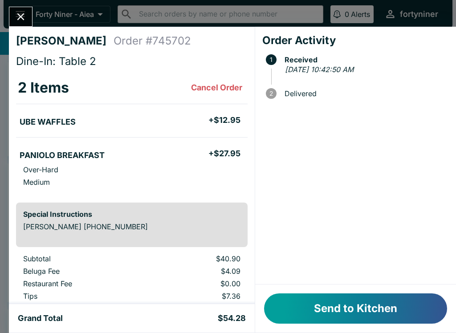
click at [348, 303] on button "Send to Kitchen" at bounding box center [355, 308] width 183 height 30
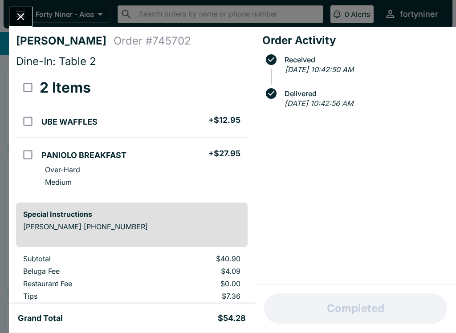
click at [21, 8] on button "Close" at bounding box center [20, 16] width 23 height 19
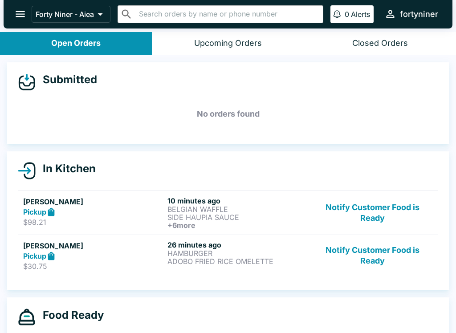
click at [382, 270] on button "Notify Customer Food is Ready" at bounding box center [372, 255] width 121 height 31
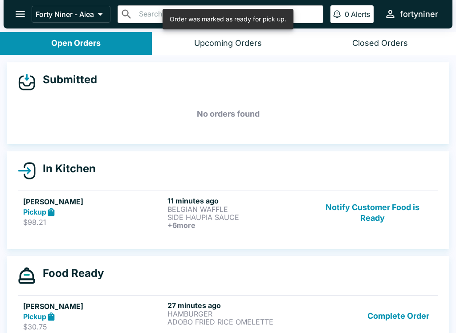
click at [368, 220] on button "Notify Customer Food is Ready" at bounding box center [372, 212] width 121 height 33
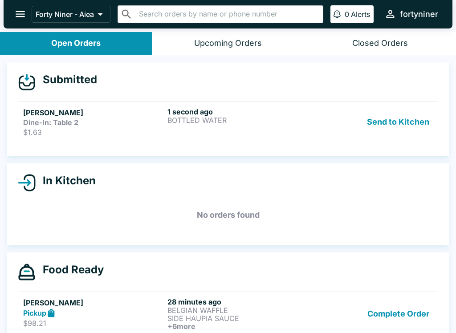
click at [280, 124] on div "1 second ago BOTTLED WATER" at bounding box center [237, 121] width 141 height 29
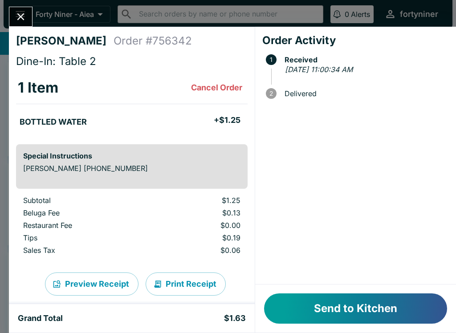
click at [375, 305] on button "Send to Kitchen" at bounding box center [355, 308] width 183 height 30
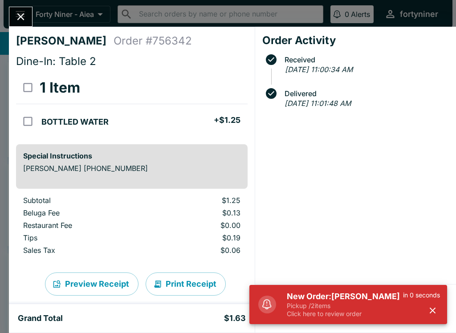
click at [29, 15] on button "Close" at bounding box center [20, 16] width 23 height 19
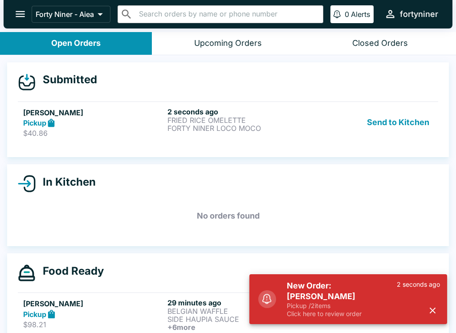
click at [228, 118] on p "FRIED RICE OMELETTE" at bounding box center [237, 120] width 141 height 8
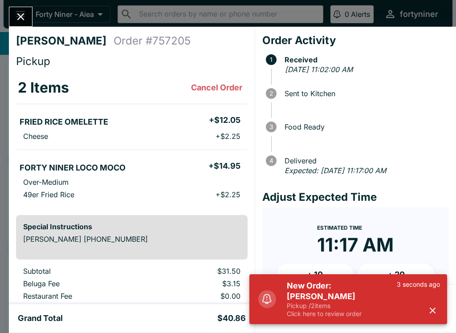
click at [433, 317] on button "button" at bounding box center [432, 310] width 15 height 15
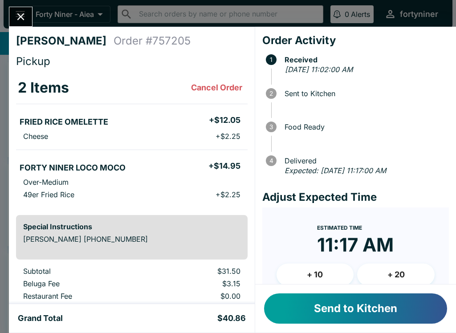
click at [421, 307] on button "Send to Kitchen" at bounding box center [355, 308] width 183 height 30
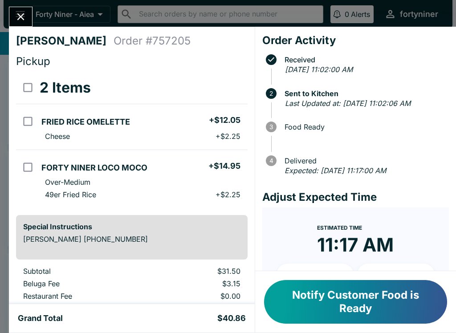
click at [17, 19] on icon "Close" at bounding box center [21, 17] width 12 height 12
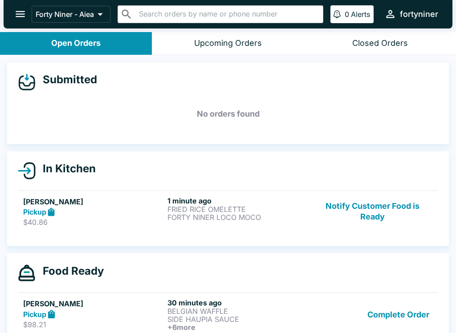
click at [378, 208] on button "Notify Customer Food is Ready" at bounding box center [372, 211] width 121 height 31
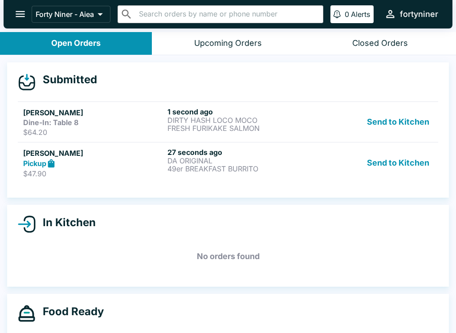
click at [239, 182] on link "[PERSON_NAME] Pickup $47.90 27 seconds ago DA ORIGINAL 49er BREAKFAST BURRITO S…" at bounding box center [228, 163] width 420 height 42
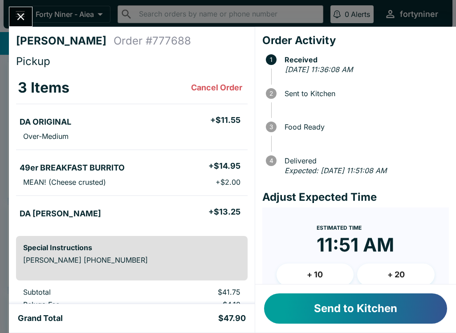
click at [374, 305] on button "Send to Kitchen" at bounding box center [355, 308] width 183 height 30
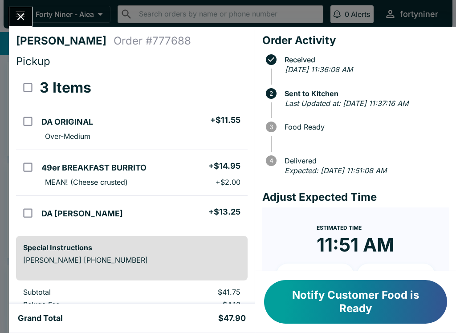
click at [16, 14] on icon "Close" at bounding box center [21, 17] width 12 height 12
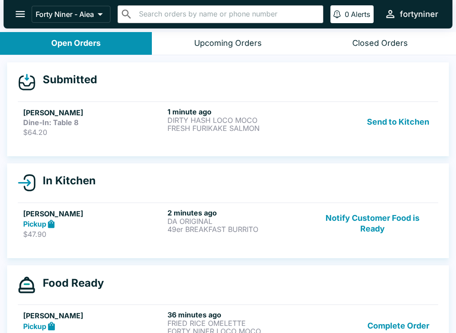
click at [201, 127] on p "FRESH FURIKAKE SALMON" at bounding box center [237, 128] width 141 height 8
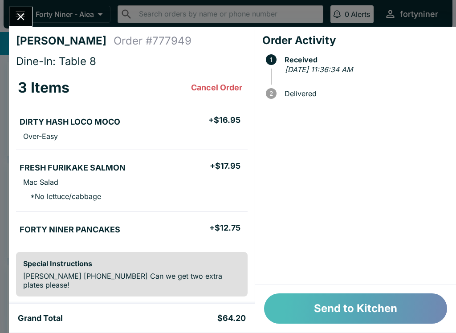
click at [357, 303] on button "Send to Kitchen" at bounding box center [355, 308] width 183 height 30
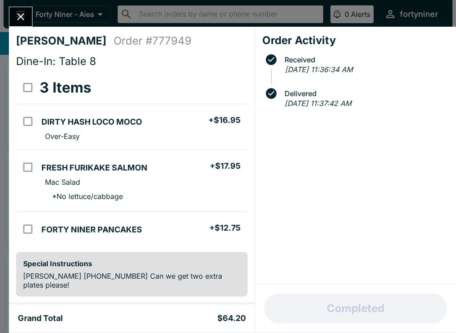
click at [28, 10] on button "Close" at bounding box center [20, 16] width 23 height 19
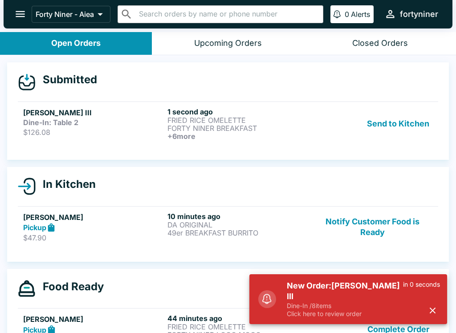
click at [130, 125] on div "Dine-In: Table 2" at bounding box center [93, 122] width 141 height 9
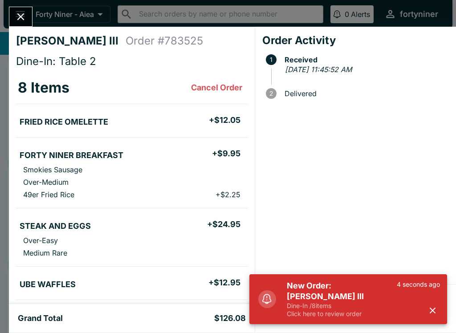
click at [428, 315] on icon "button" at bounding box center [432, 310] width 10 height 10
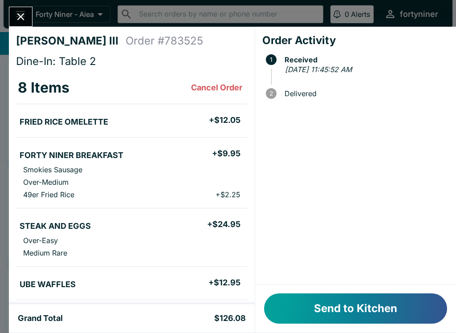
click at [18, 18] on icon "Close" at bounding box center [21, 17] width 12 height 12
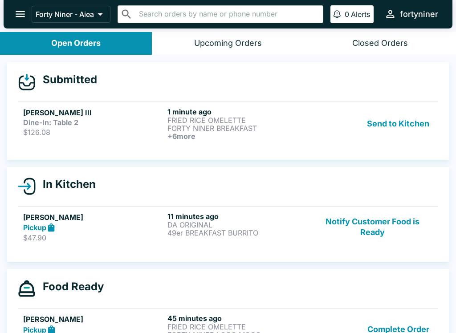
click at [66, 123] on strong "Dine-In: Table 2" at bounding box center [50, 122] width 55 height 9
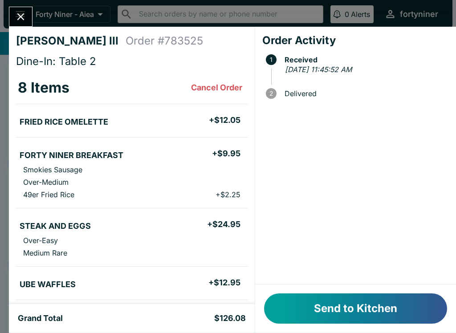
click at [313, 305] on button "Send to Kitchen" at bounding box center [355, 308] width 183 height 30
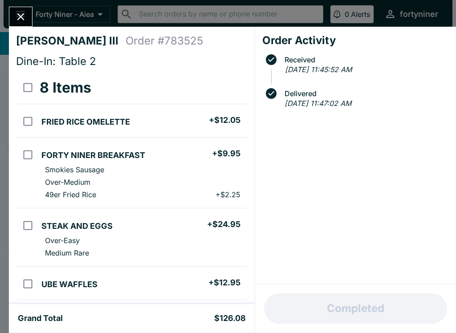
click at [20, 17] on icon "Close" at bounding box center [20, 16] width 7 height 7
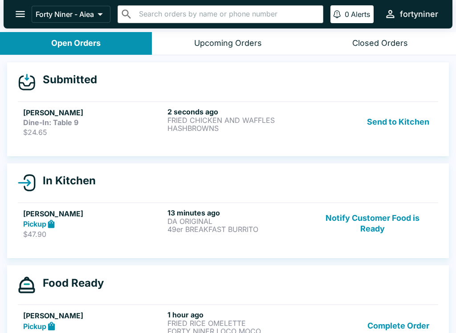
click at [76, 128] on p "$24.65" at bounding box center [93, 132] width 141 height 9
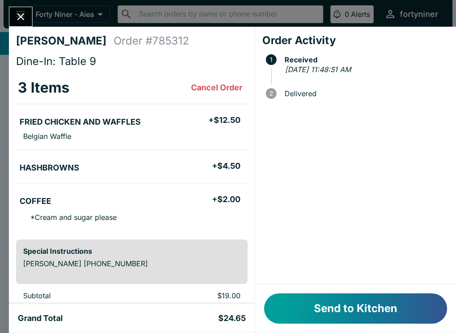
click at [321, 306] on button "Send to Kitchen" at bounding box center [355, 308] width 183 height 30
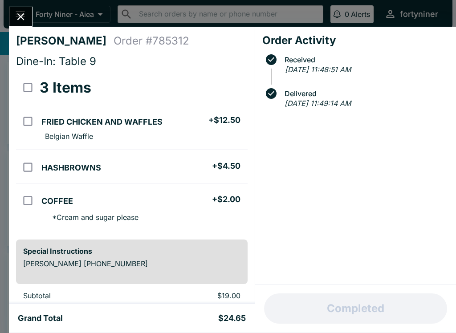
click at [24, 9] on button "Close" at bounding box center [20, 16] width 23 height 19
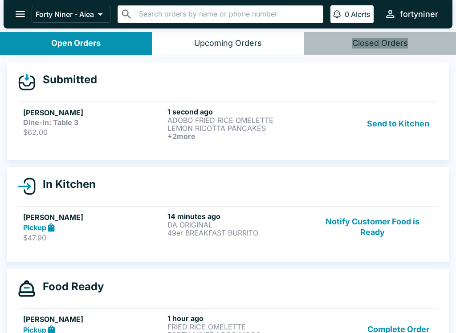
click at [380, 42] on div "Closed Orders" at bounding box center [380, 43] width 56 height 10
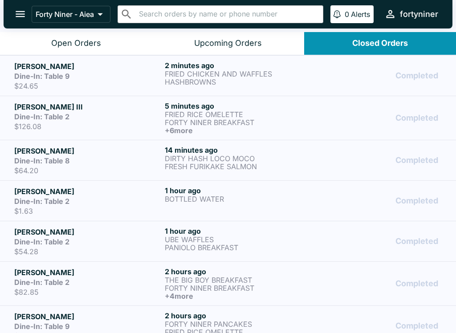
click at [73, 49] on button "Open Orders" at bounding box center [76, 43] width 152 height 23
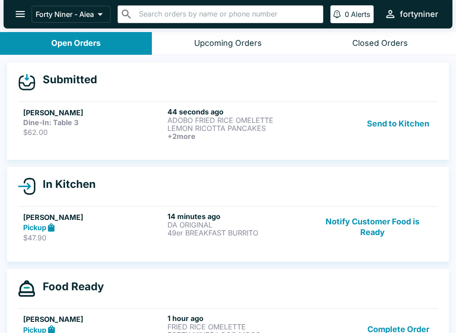
click at [114, 120] on div "Dine-In: Table 3" at bounding box center [93, 122] width 141 height 9
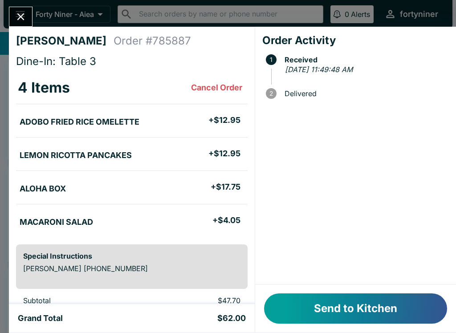
click at [333, 303] on button "Send to Kitchen" at bounding box center [355, 308] width 183 height 30
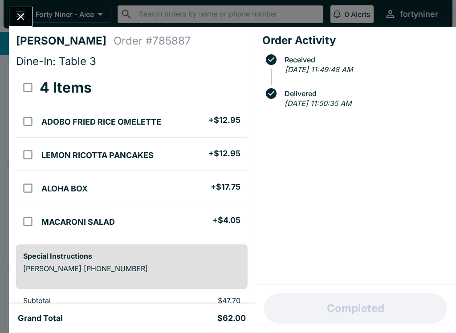
click at [28, 3] on div "[PERSON_NAME] Order # 785887 Dine-In: Table 3 4 Items ADOBO FRIED RICE OMELETTE…" at bounding box center [228, 166] width 456 height 333
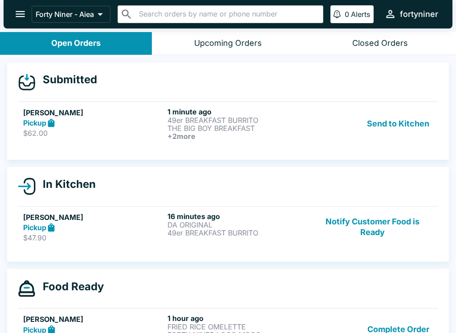
click at [60, 116] on h5 "[PERSON_NAME]" at bounding box center [93, 112] width 141 height 11
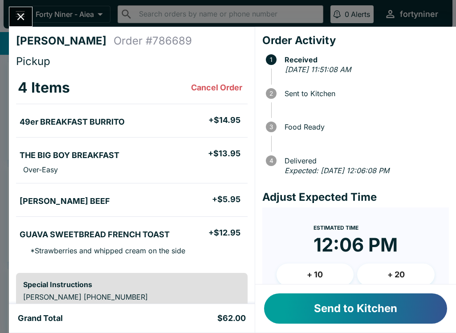
click at [303, 272] on button "+ 10" at bounding box center [314, 274] width 77 height 22
click at [315, 305] on button "Send to Kitchen" at bounding box center [355, 308] width 183 height 30
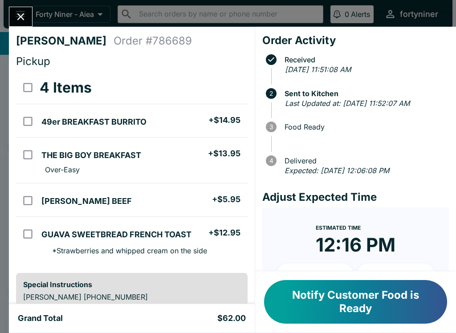
click at [24, 19] on icon "Close" at bounding box center [21, 17] width 12 height 12
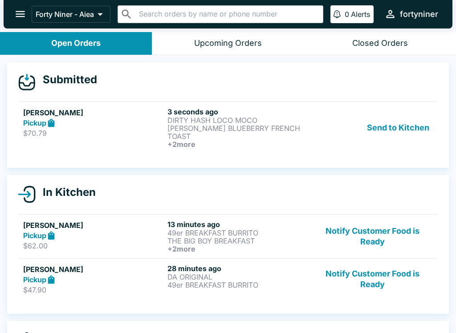
click at [169, 140] on h6 "+ 2 more" at bounding box center [237, 144] width 141 height 8
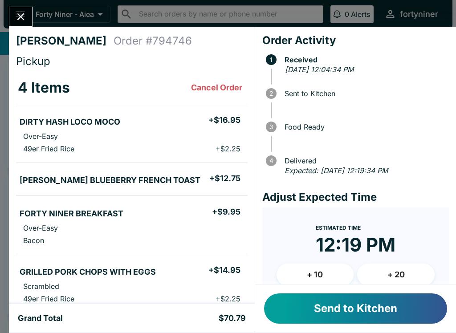
click at [299, 307] on button "Send to Kitchen" at bounding box center [355, 308] width 183 height 30
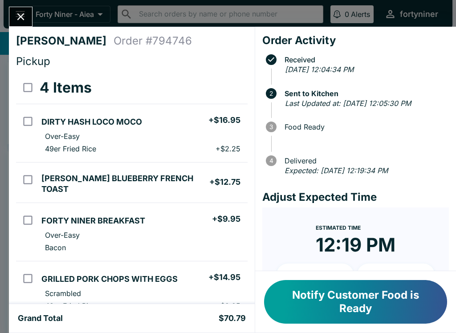
click at [15, 9] on button "Close" at bounding box center [20, 16] width 23 height 19
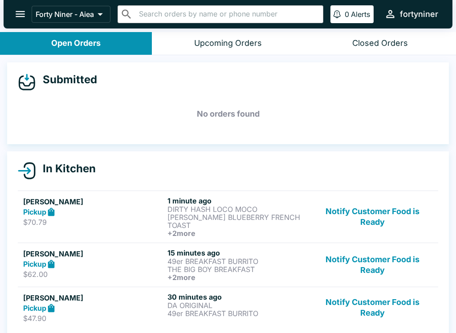
click at [396, 260] on button "Notify Customer Food is Ready" at bounding box center [372, 264] width 121 height 33
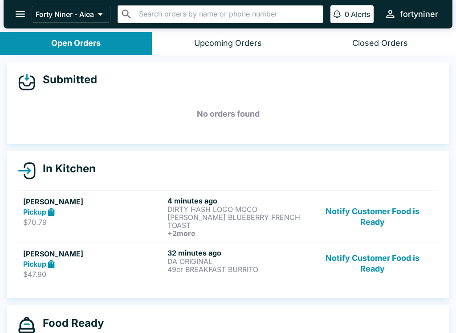
click at [368, 259] on button "Notify Customer Food is Ready" at bounding box center [372, 263] width 121 height 31
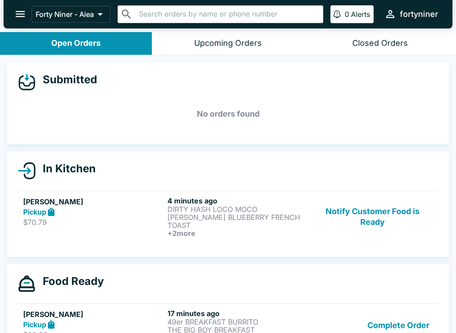
click at [388, 206] on button "Notify Customer Food is Ready" at bounding box center [372, 216] width 121 height 41
